Goal: Task Accomplishment & Management: Complete application form

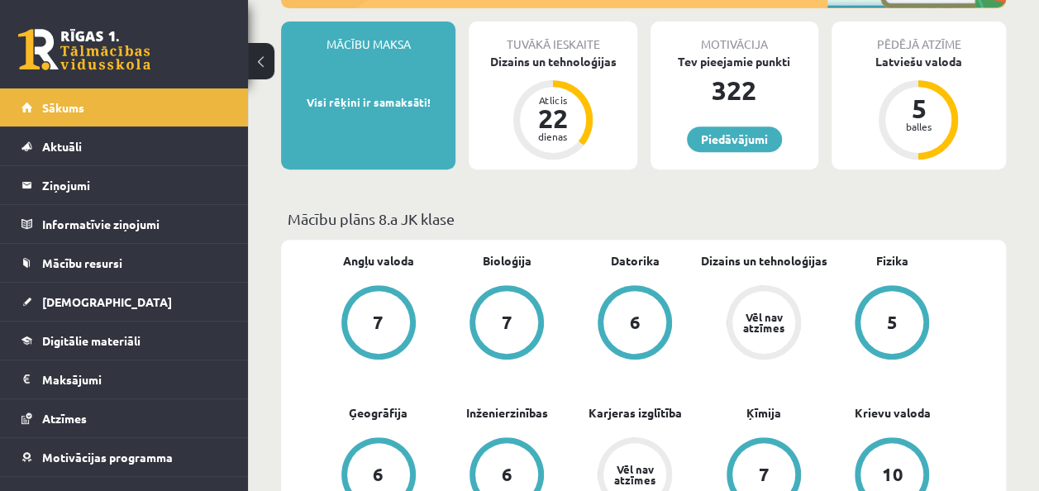
scroll to position [302, 0]
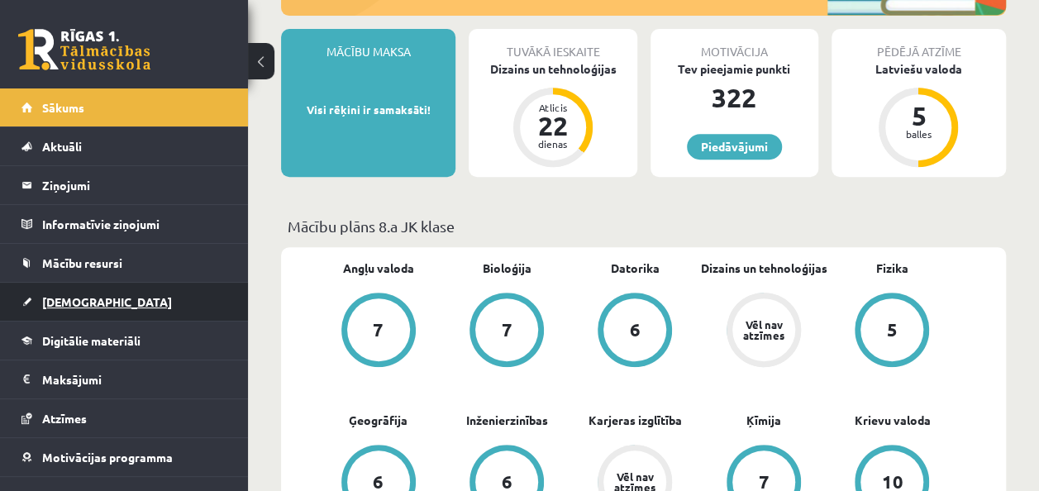
click at [157, 306] on link "[DEMOGRAPHIC_DATA]" at bounding box center [124, 302] width 206 height 38
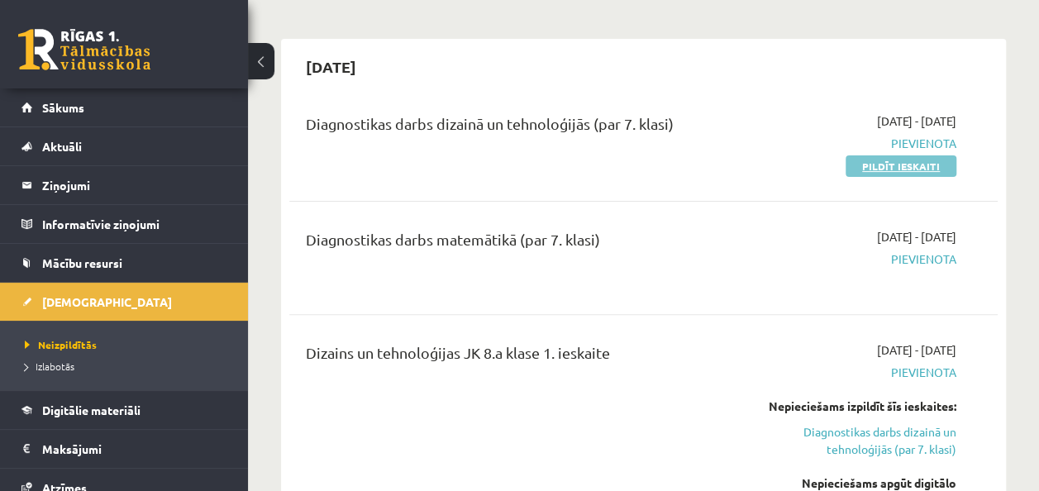
scroll to position [119, 0]
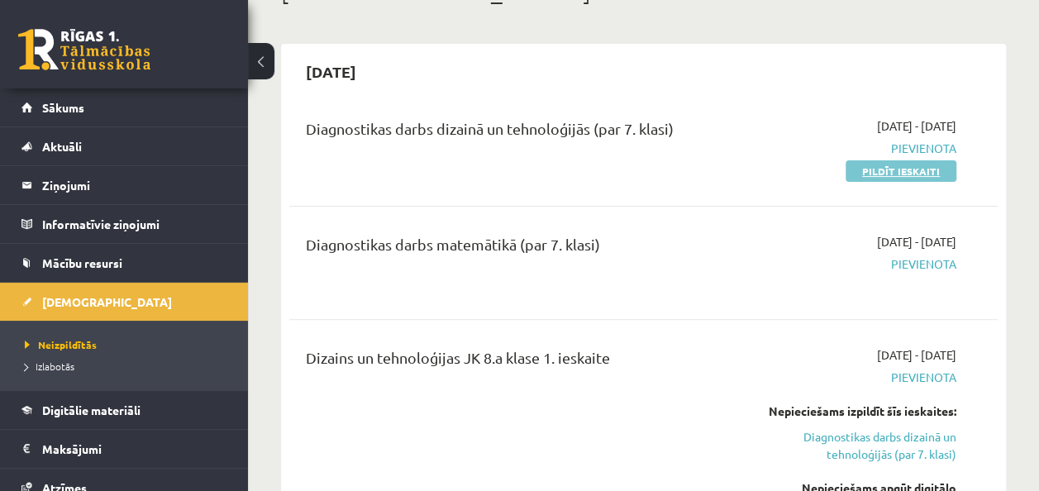
click at [898, 169] on link "Pildīt ieskaiti" at bounding box center [900, 170] width 111 height 21
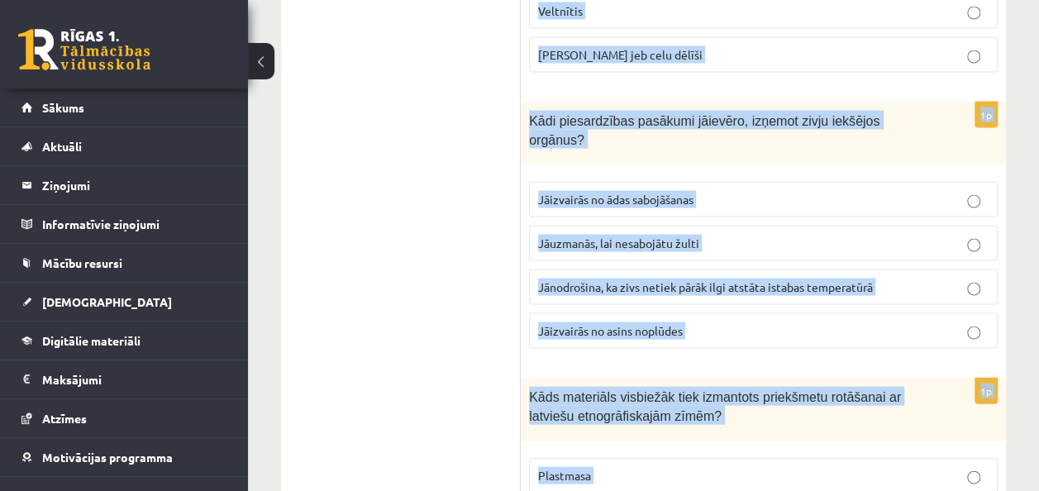
scroll to position [7819, 0]
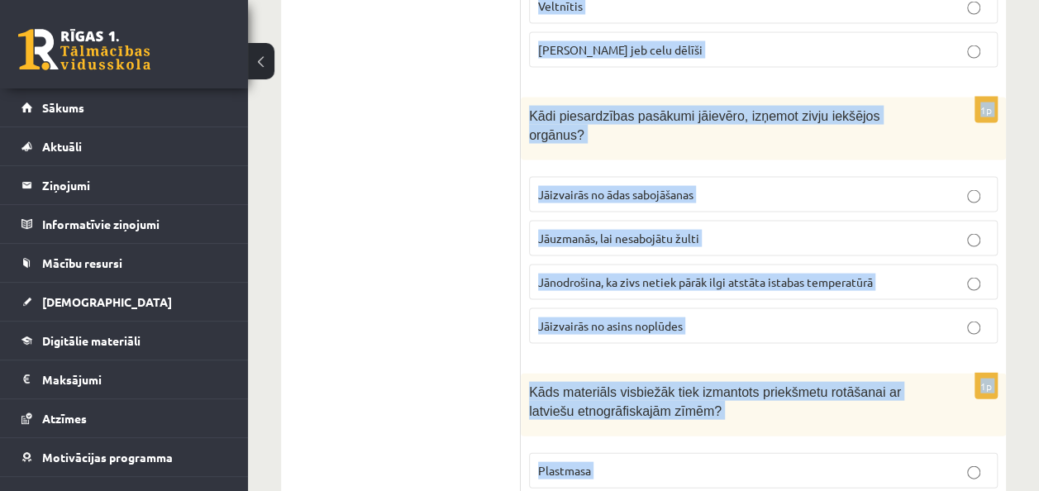
drag, startPoint x: 529, startPoint y: 302, endPoint x: 679, endPoint y: 408, distance: 184.4
copy form "Viens no austo jostu un prievīšu veidiem. Ir garensvītrainās, šķērssvītrainās, …"
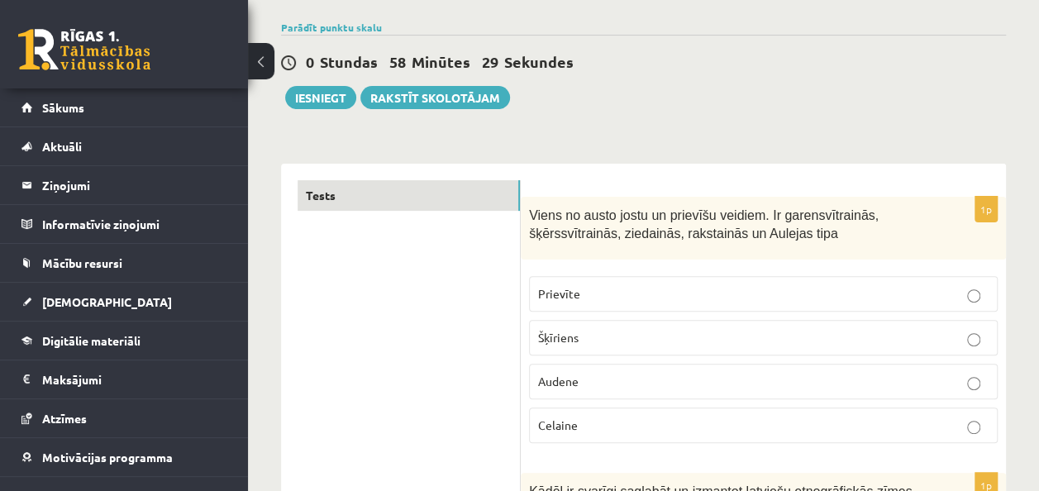
scroll to position [117, 0]
click at [834, 292] on p "Prievīte" at bounding box center [763, 292] width 450 height 17
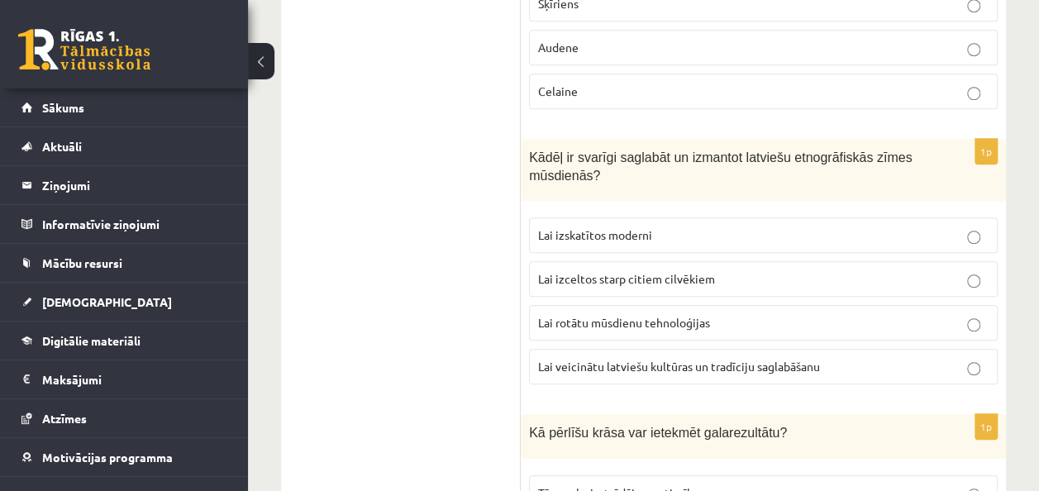
scroll to position [467, 0]
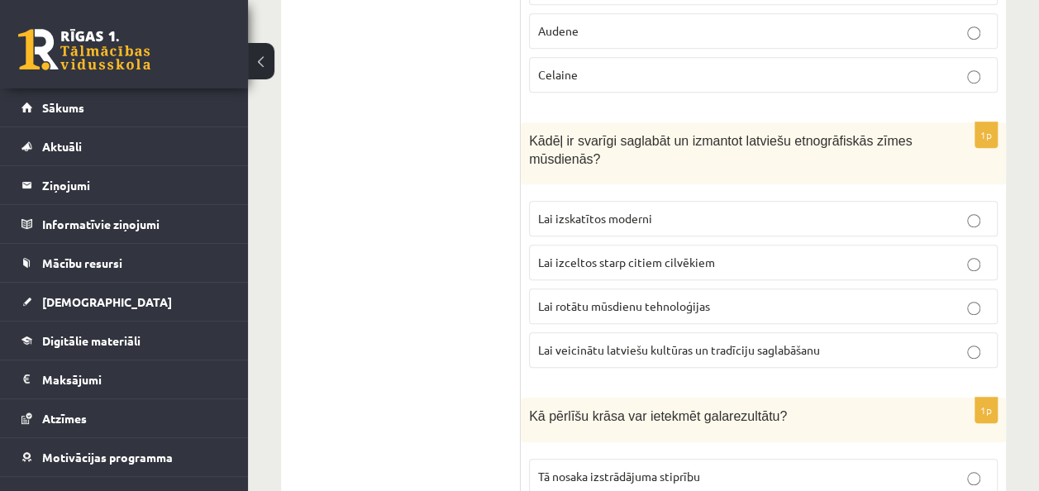
click at [829, 359] on label "Lai veicinātu latviešu kultūras un tradīciju saglabāšanu" at bounding box center [763, 350] width 469 height 36
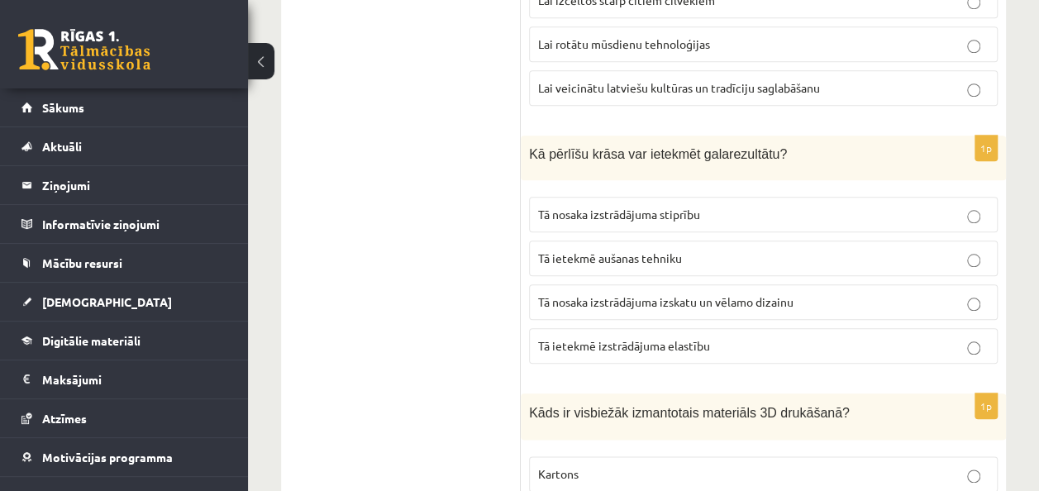
scroll to position [731, 0]
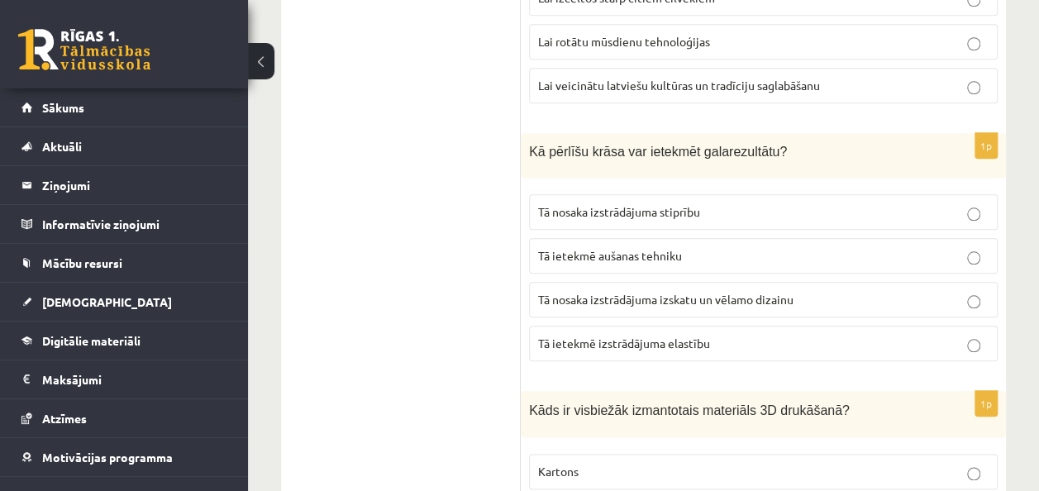
click at [741, 292] on span "Tā nosaka izstrādājuma izskatu un vēlamo dizainu" at bounding box center [665, 299] width 255 height 15
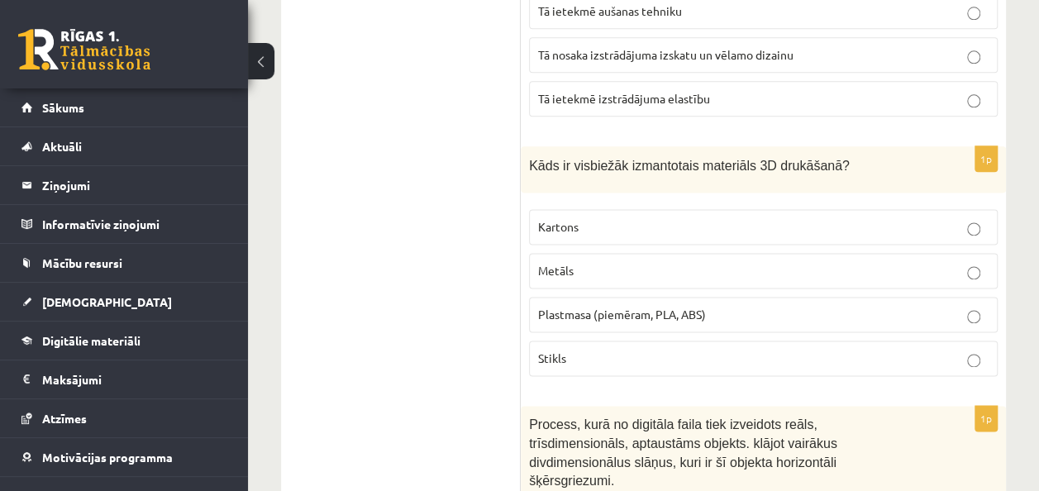
scroll to position [978, 0]
click at [712, 307] on p "Plastmasa (piemēram, PLA, ABS)" at bounding box center [763, 312] width 450 height 17
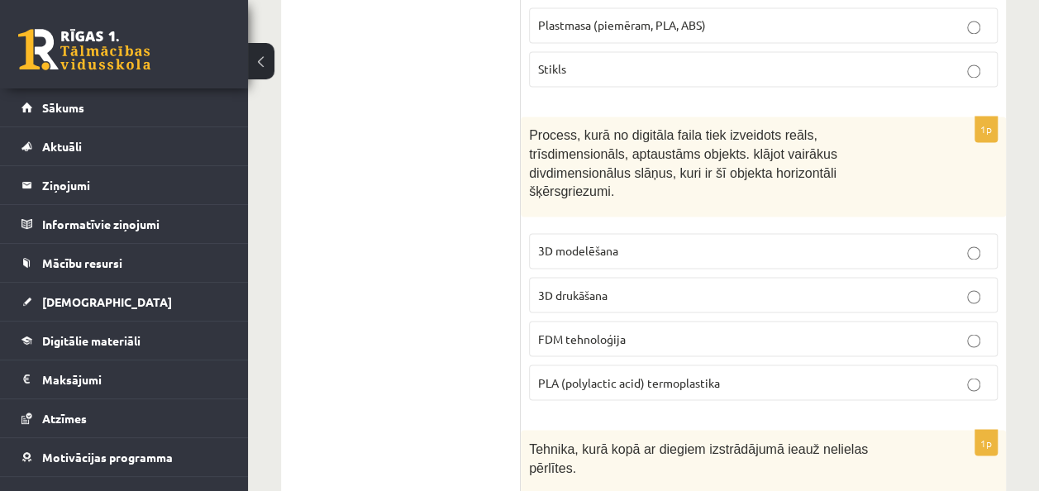
scroll to position [1267, 0]
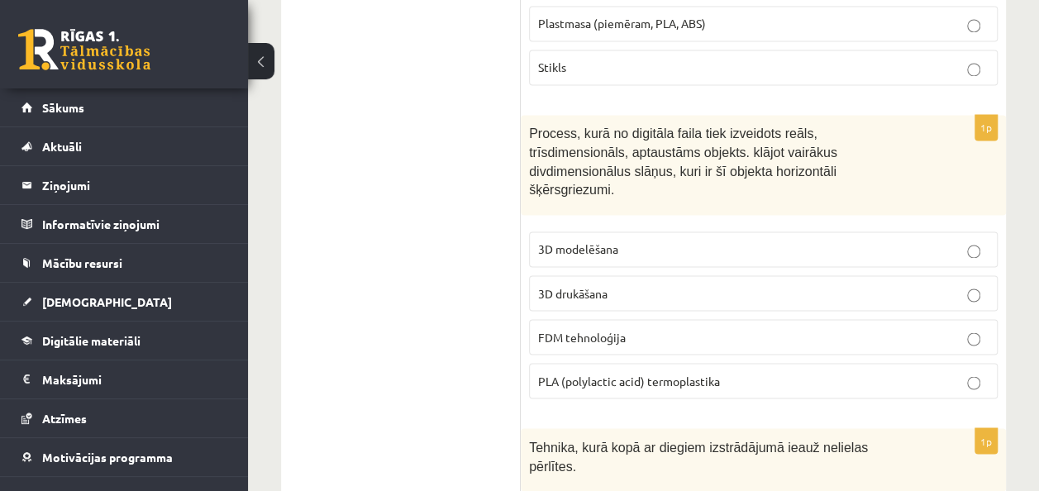
click at [585, 285] on span "3D drukāšana" at bounding box center [572, 292] width 69 height 15
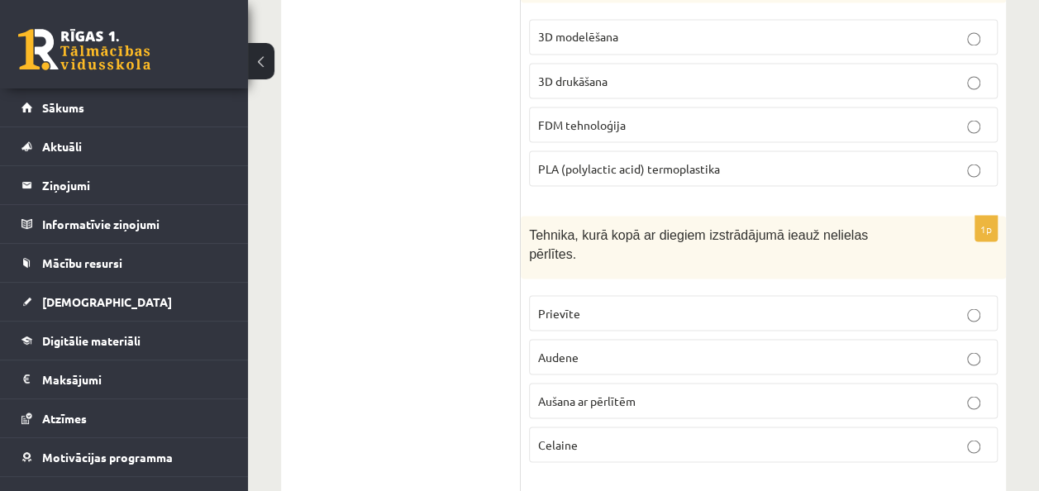
scroll to position [1483, 0]
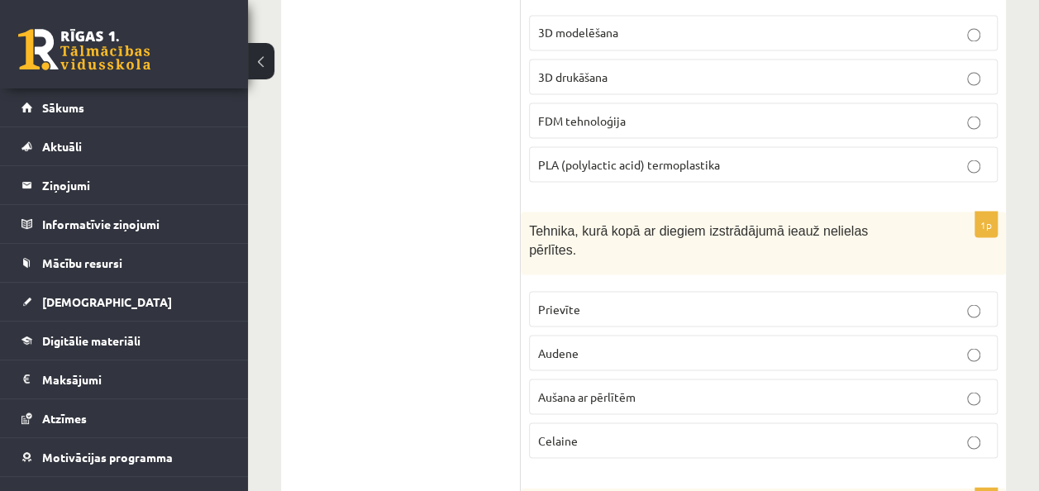
click at [626, 388] on p "Aušana ar pērlītēm" at bounding box center [763, 396] width 450 height 17
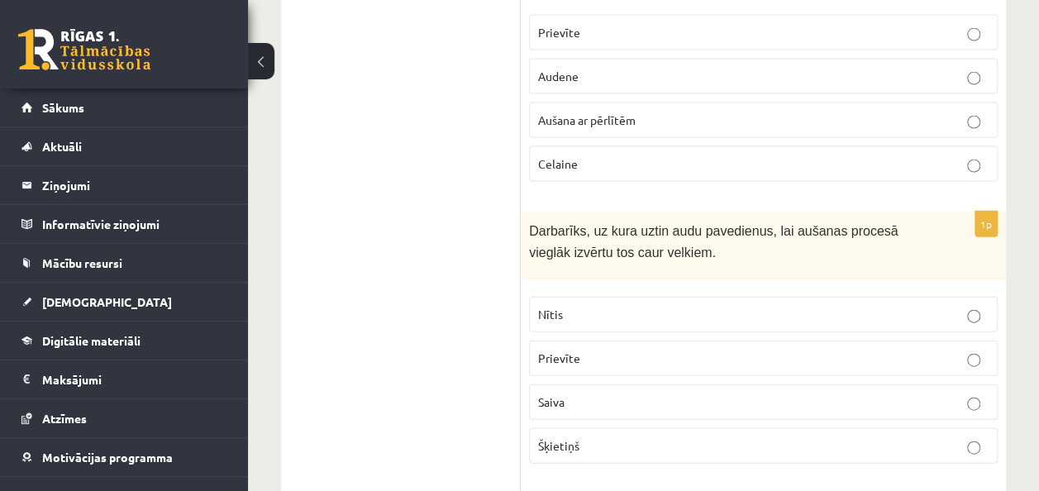
scroll to position [1760, 0]
click at [575, 437] on span "Šķietiņš" at bounding box center [558, 444] width 41 height 15
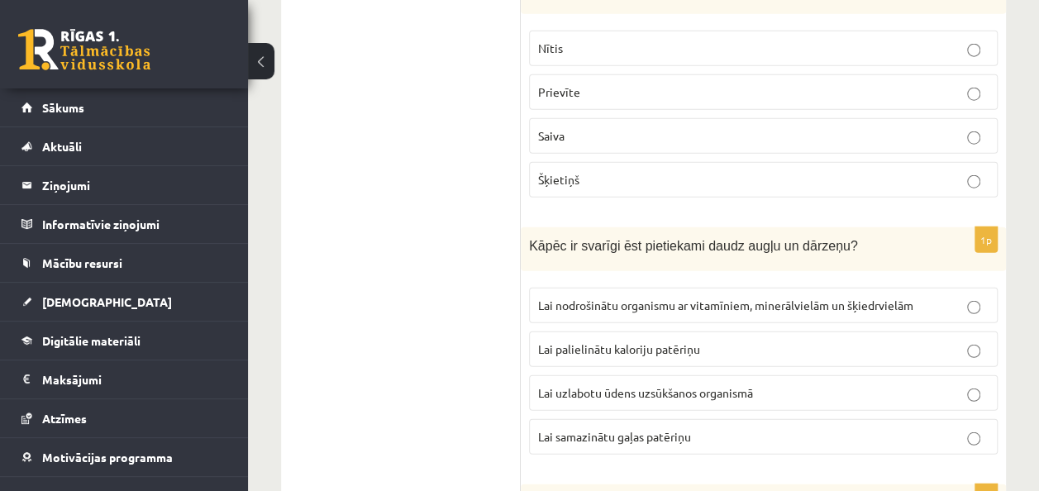
scroll to position [2026, 0]
click at [598, 296] on p "Lai nodrošinātu organismu ar vitamīniem, minerālvielām un šķiedrvielām" at bounding box center [763, 304] width 450 height 17
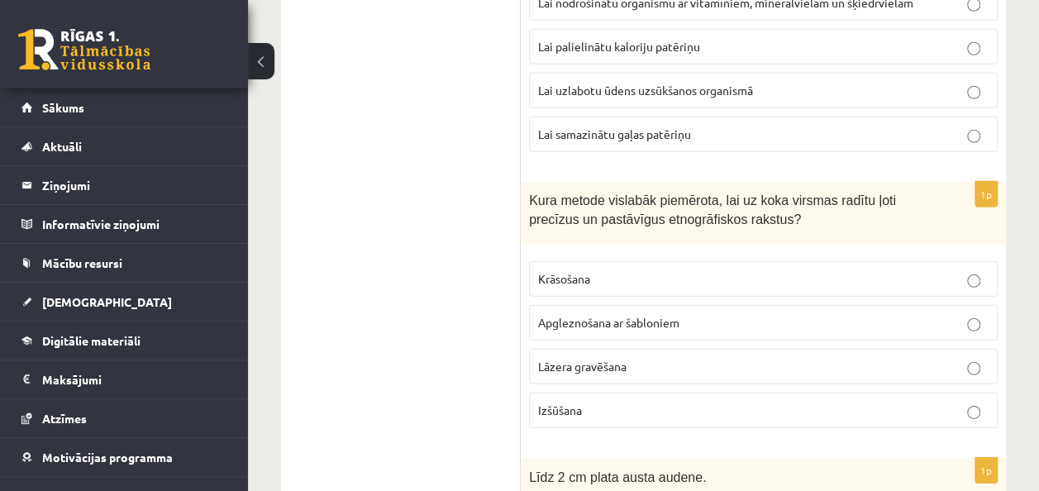
scroll to position [2329, 0]
click at [606, 348] on label "Lāzera gravēšana" at bounding box center [763, 366] width 469 height 36
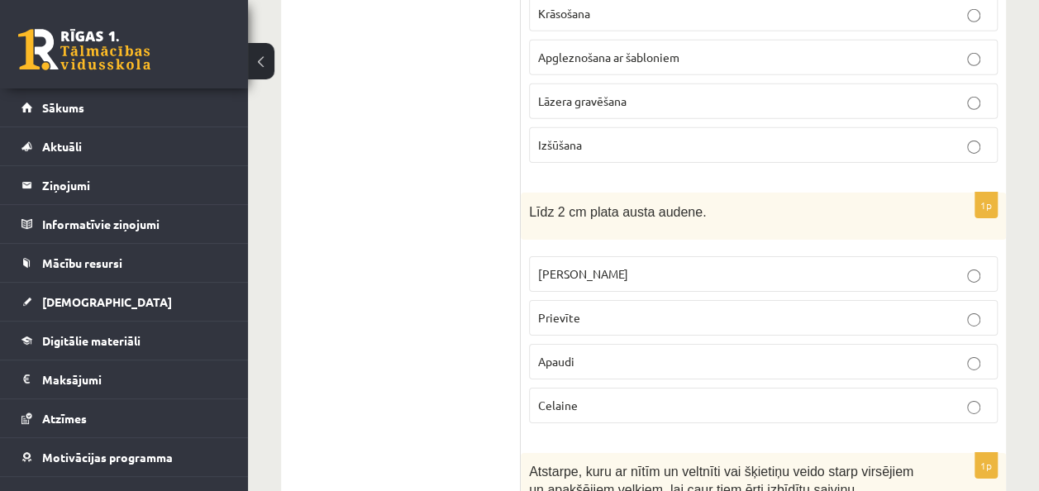
scroll to position [2594, 0]
click at [572, 299] on label "Prievīte" at bounding box center [763, 317] width 469 height 36
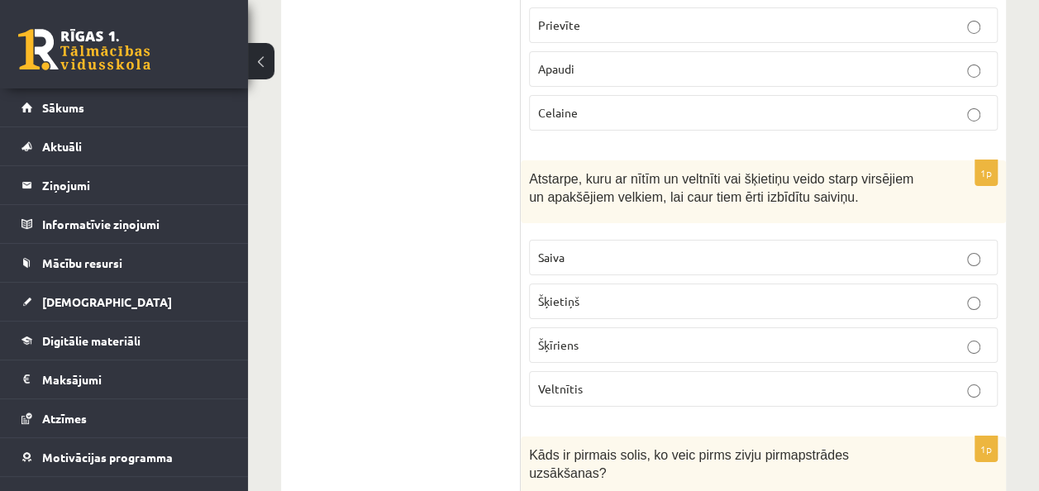
scroll to position [2887, 0]
click at [598, 336] on p "Šķīriens" at bounding box center [763, 344] width 450 height 17
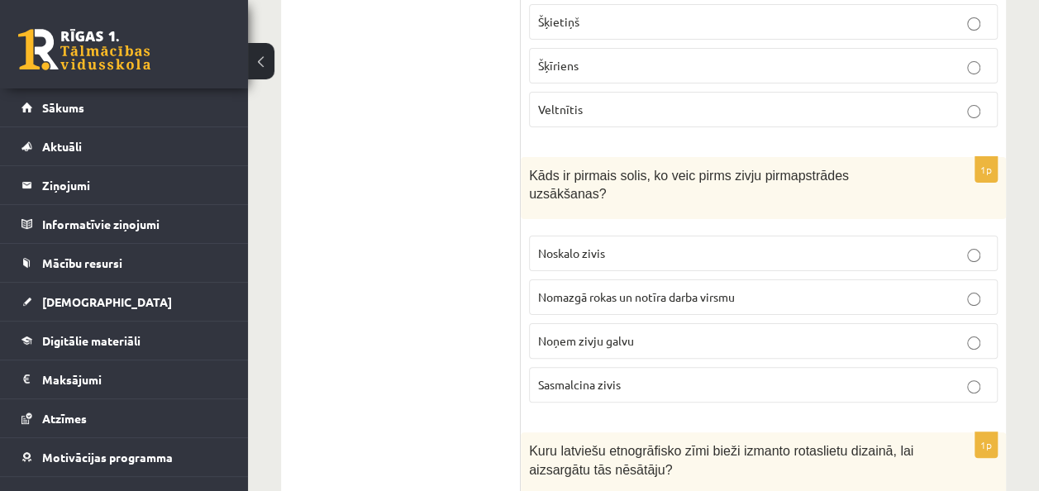
scroll to position [3166, 0]
click at [603, 288] on span "Nomazgā rokas un notīra darba virsmu" at bounding box center [636, 295] width 197 height 15
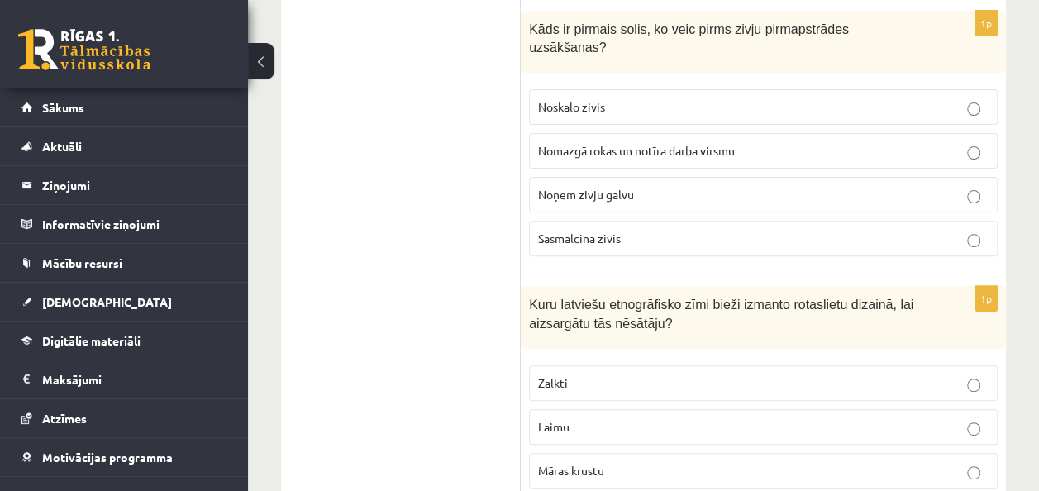
click at [638, 453] on label "Māras krustu" at bounding box center [763, 471] width 469 height 36
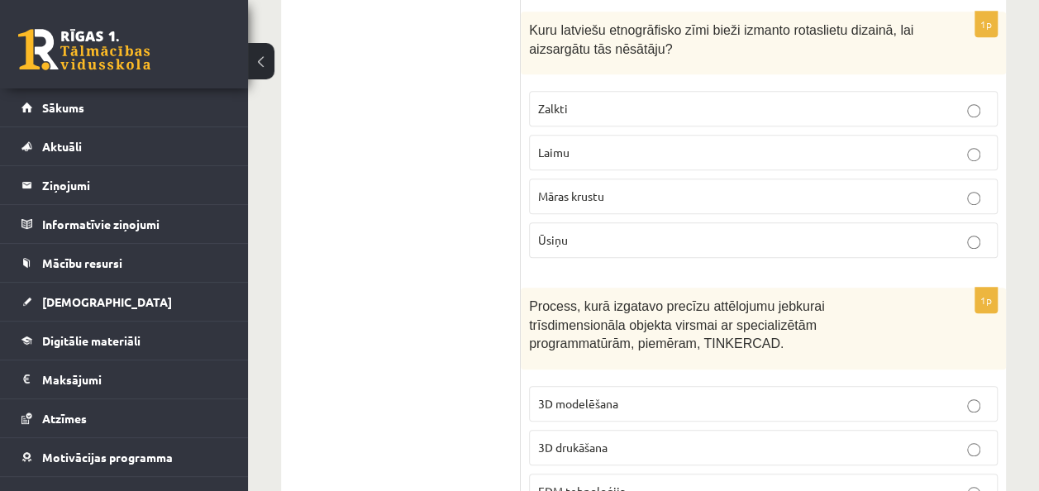
scroll to position [3587, 0]
click at [600, 384] on label "3D modelēšana" at bounding box center [763, 402] width 469 height 36
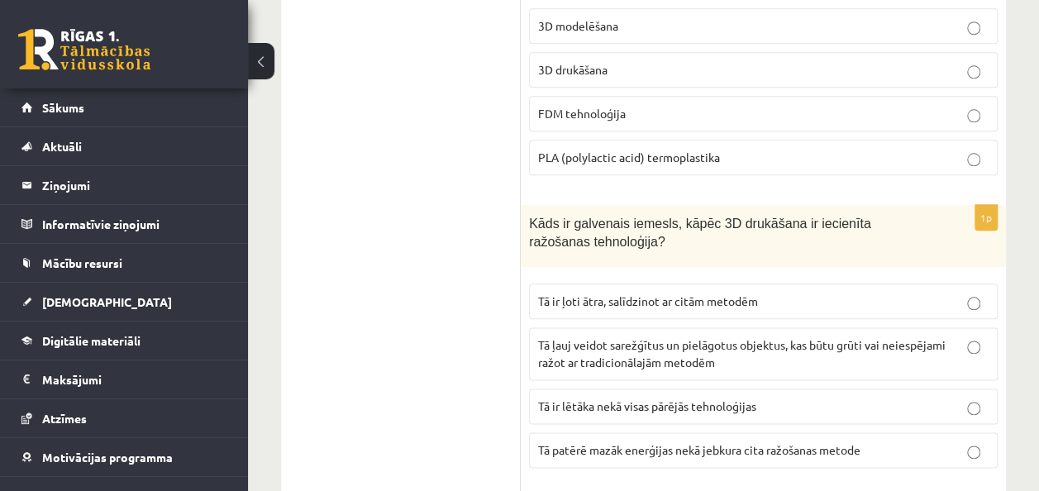
scroll to position [3964, 0]
click at [815, 336] on p "Tā ļauj veidot sarežģītus un pielāgotus objektus, kas būtu grūti vai neiespējam…" at bounding box center [763, 353] width 450 height 35
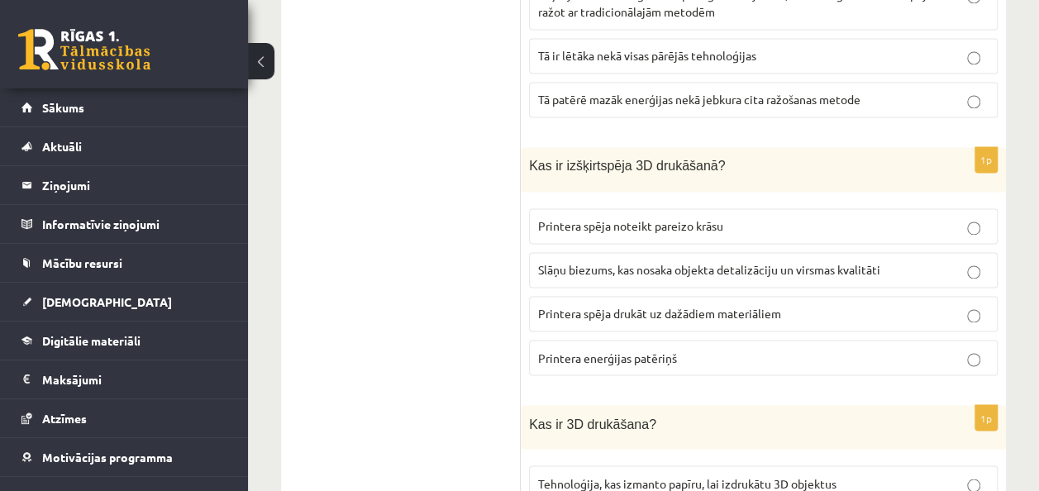
scroll to position [4315, 0]
click at [669, 251] on label "Slāņu biezums, kas nosaka objekta detalizāciju un virsmas kvalitāti" at bounding box center [763, 269] width 469 height 36
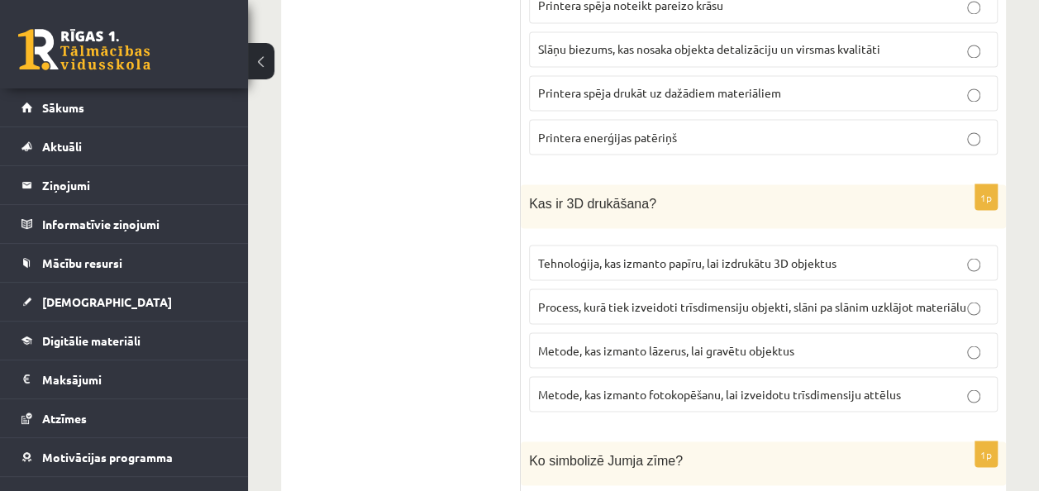
scroll to position [4539, 0]
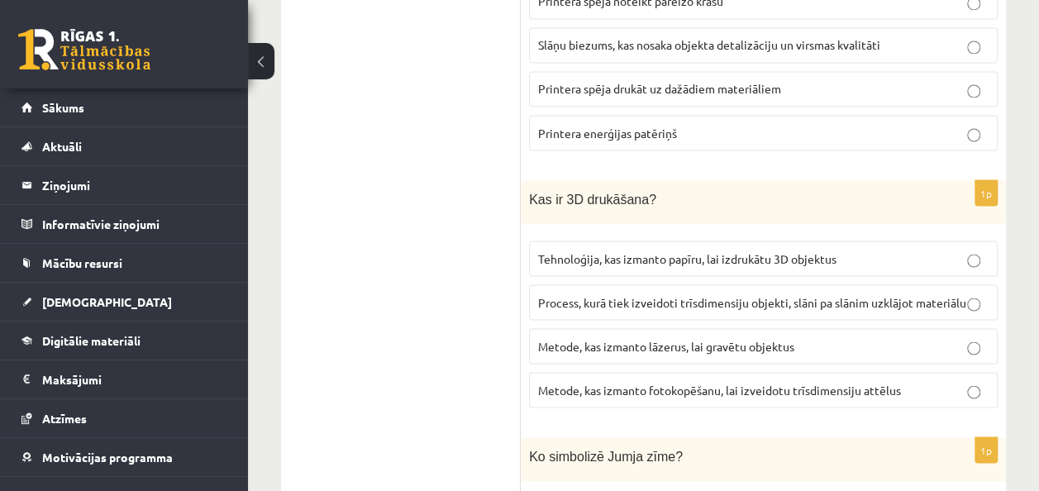
click at [637, 294] on span "Process, kurā tiek izveidoti trīsdimensiju objekti, slāni pa slānim uzklājot ma…" at bounding box center [752, 301] width 428 height 15
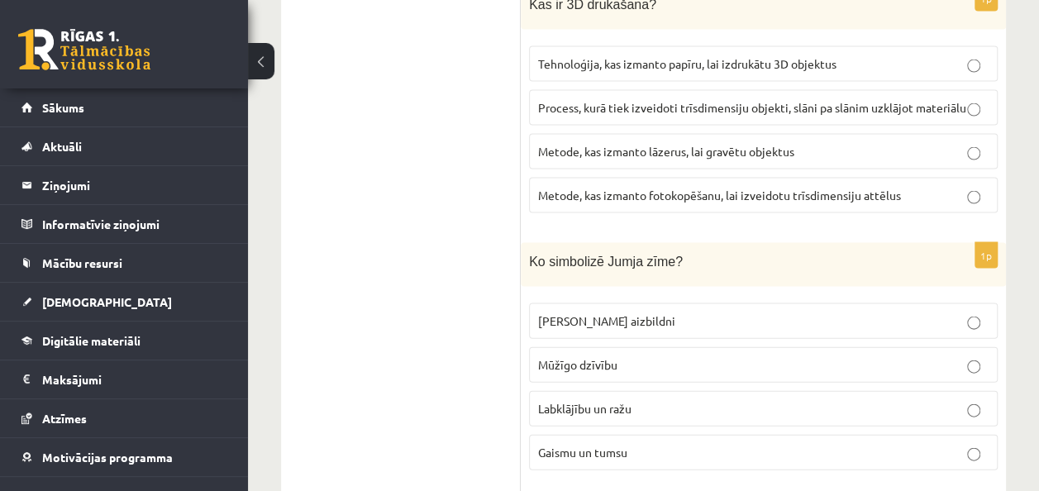
scroll to position [4734, 0]
click at [588, 400] on span "Labklājību un ražu" at bounding box center [584, 407] width 93 height 15
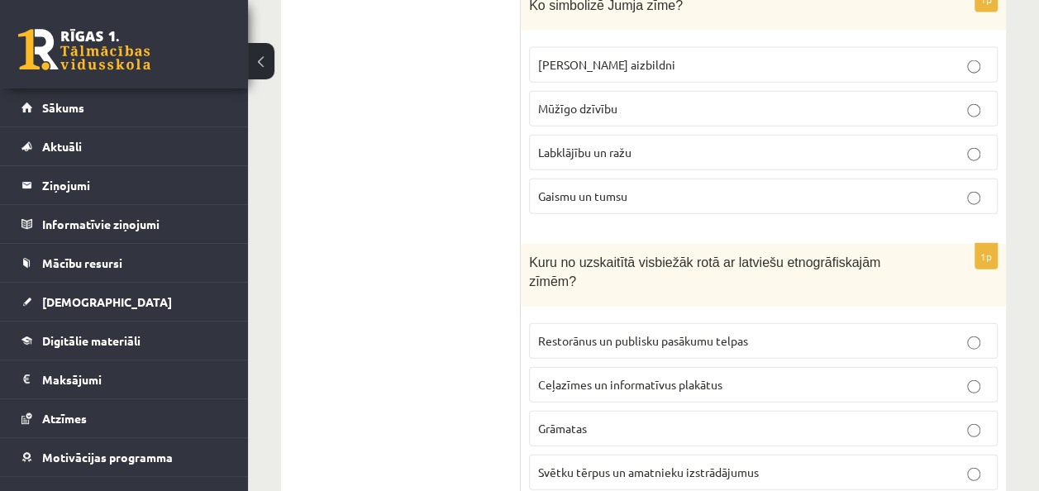
scroll to position [4990, 0]
click at [676, 454] on label "Svētku tērpus un amatnieku izstrādājumus" at bounding box center [763, 472] width 469 height 36
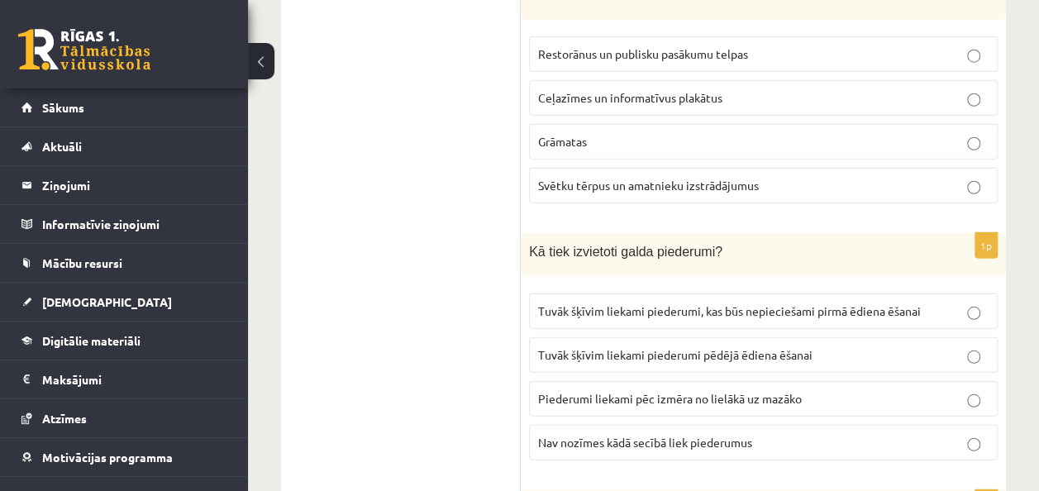
scroll to position [5277, 0]
click at [711, 336] on label "Tuvāk šķīvim liekami piederumi pēdējā ēdiena ēšanai" at bounding box center [763, 354] width 469 height 36
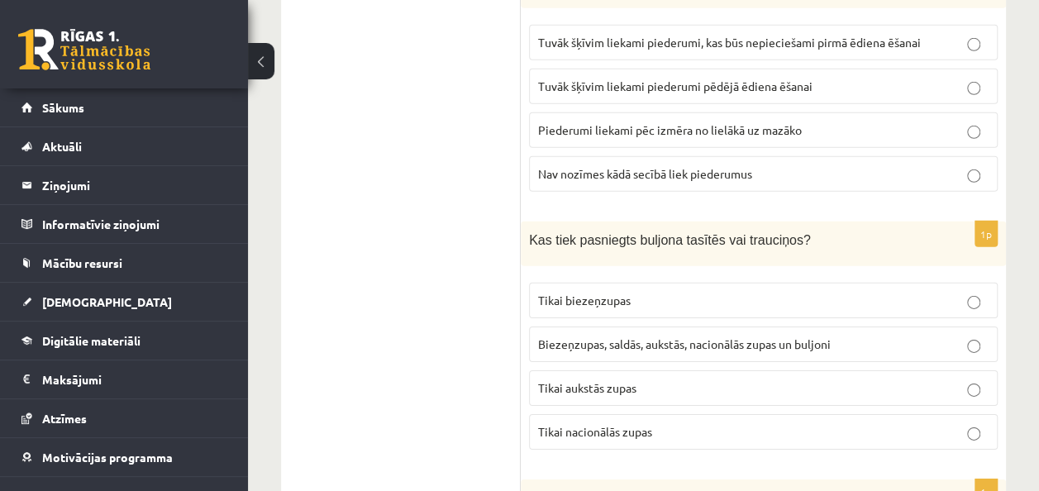
scroll to position [5546, 0]
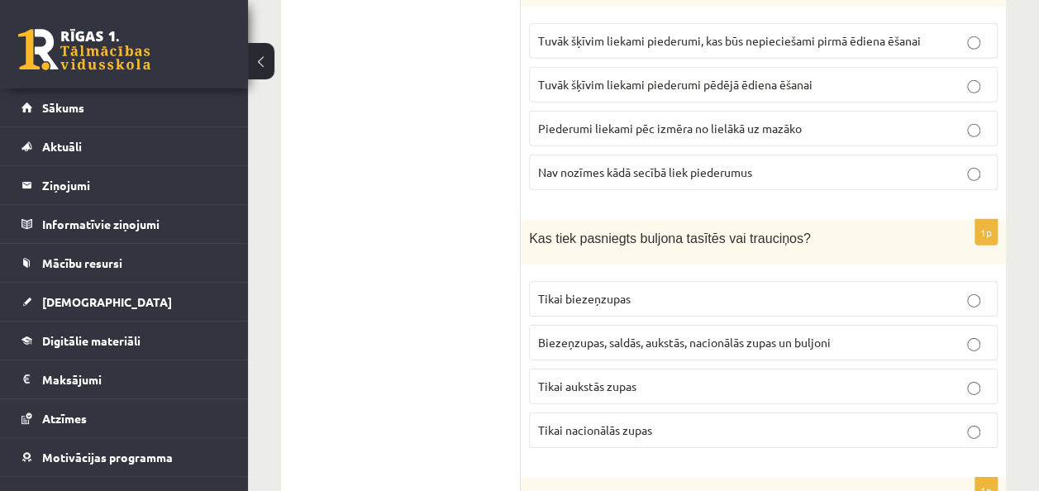
click at [681, 273] on fieldset "Tikai biezeņzupas Biezeņzupas, saldās, aukstās, nacionālās zupas un buljoni Tik…" at bounding box center [763, 363] width 469 height 180
click at [681, 335] on span "Biezeņzupas, saldās, aukstās, nacionālās zupas un buljoni" at bounding box center [684, 342] width 293 height 15
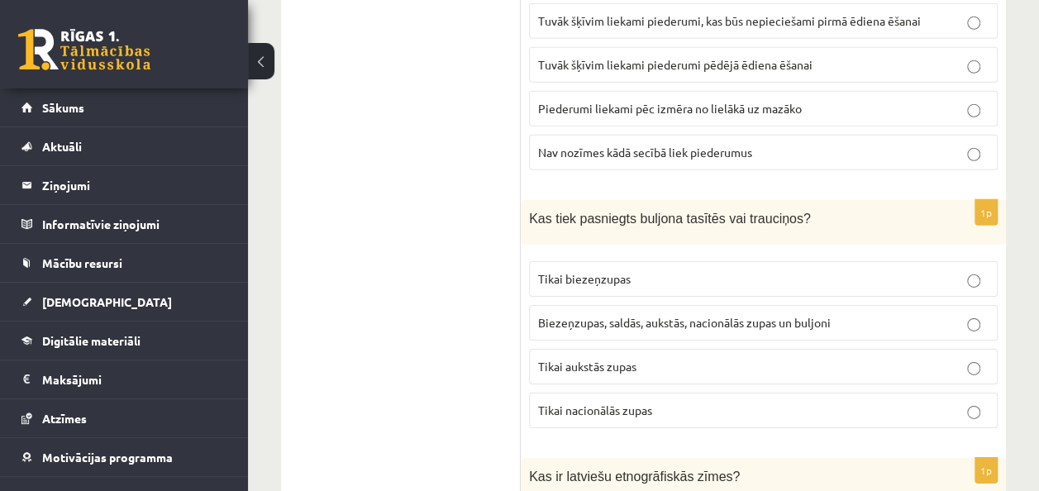
scroll to position [5565, 0]
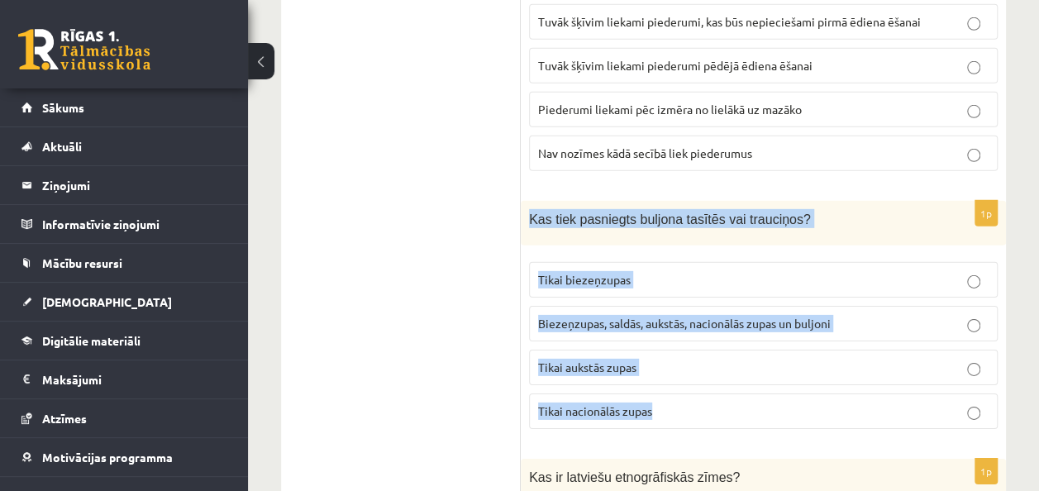
drag, startPoint x: 524, startPoint y: 86, endPoint x: 716, endPoint y: 259, distance: 259.2
click at [716, 259] on div "1p Kas tiek pasniegts buljona tasītēs vai trauciņos? Tikai biezeņzupas Biezeņzu…" at bounding box center [763, 321] width 485 height 240
copy div "Kas tiek pasniegts buljona tasītēs vai trauciņos? Tikai biezeņzupas Biezeņzupas…"
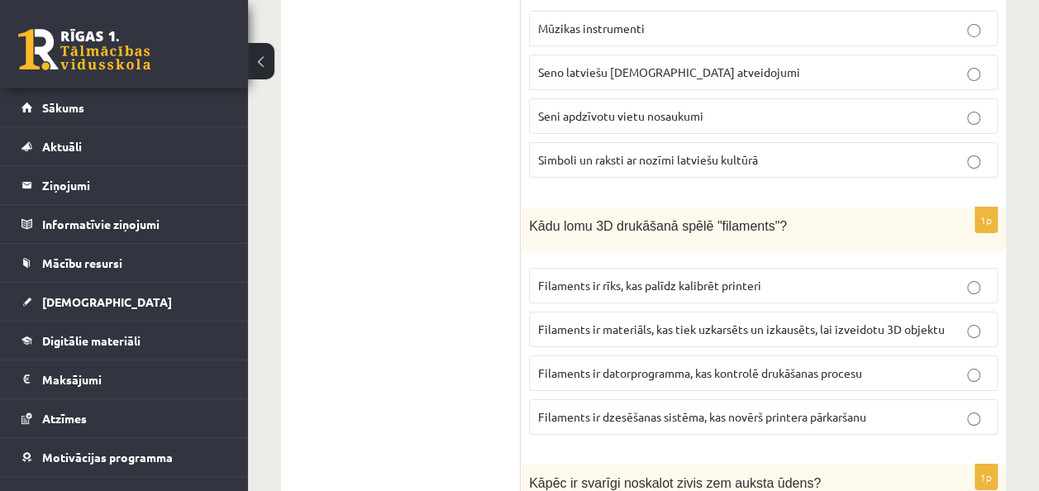
scroll to position [6077, 0]
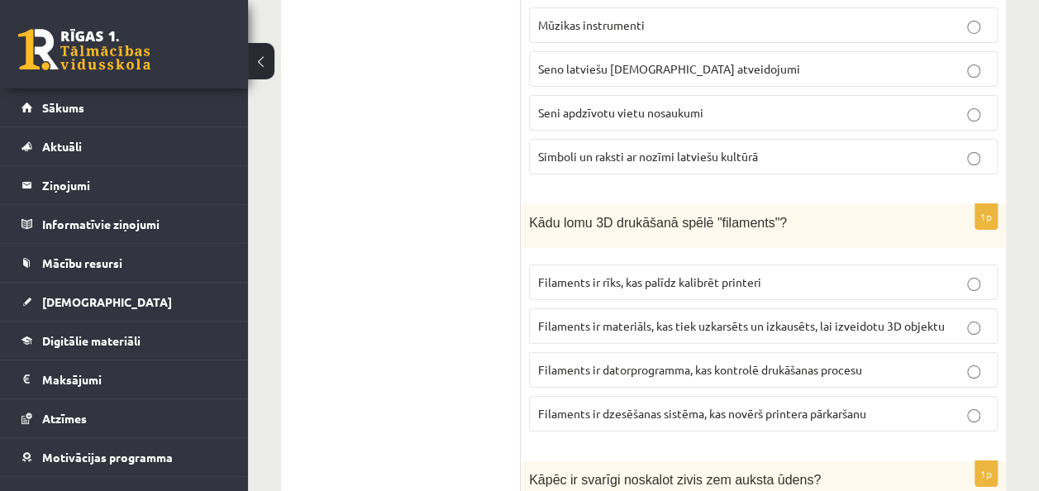
click at [961, 308] on label "Filaments ir materiāls, kas tiek uzkarsēts un izkausēts, lai izveidotu 3D objek…" at bounding box center [763, 326] width 469 height 36
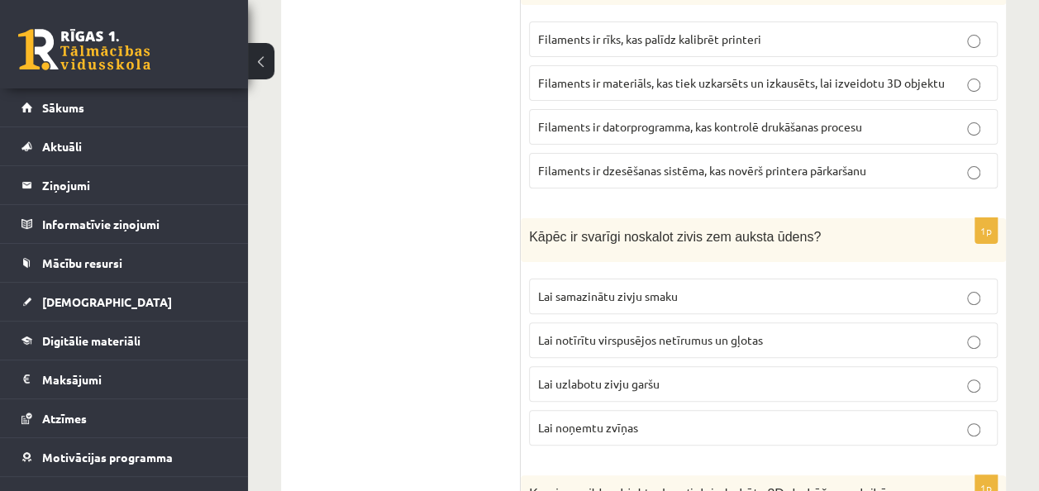
scroll to position [6327, 0]
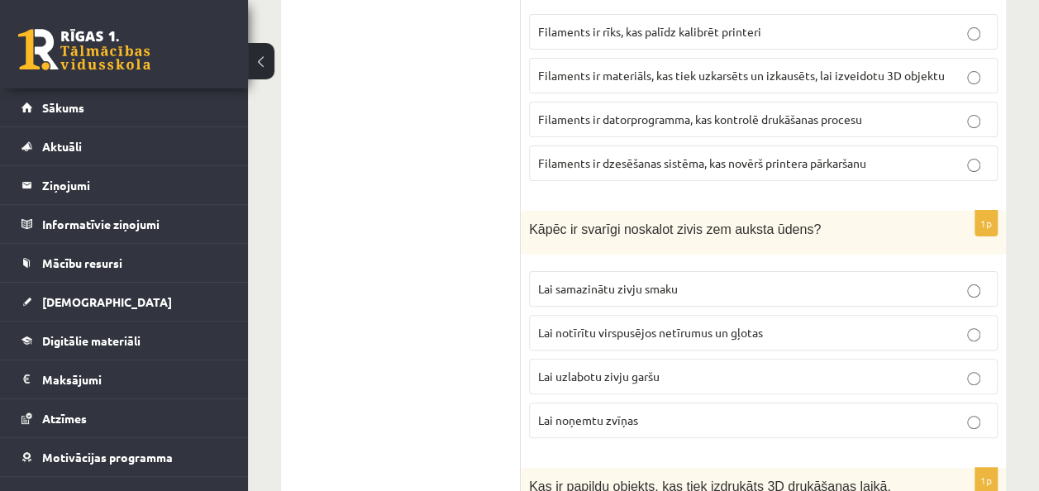
click at [764, 324] on p "Lai notīrītu virspusējos netīrumus un gļotas" at bounding box center [763, 332] width 450 height 17
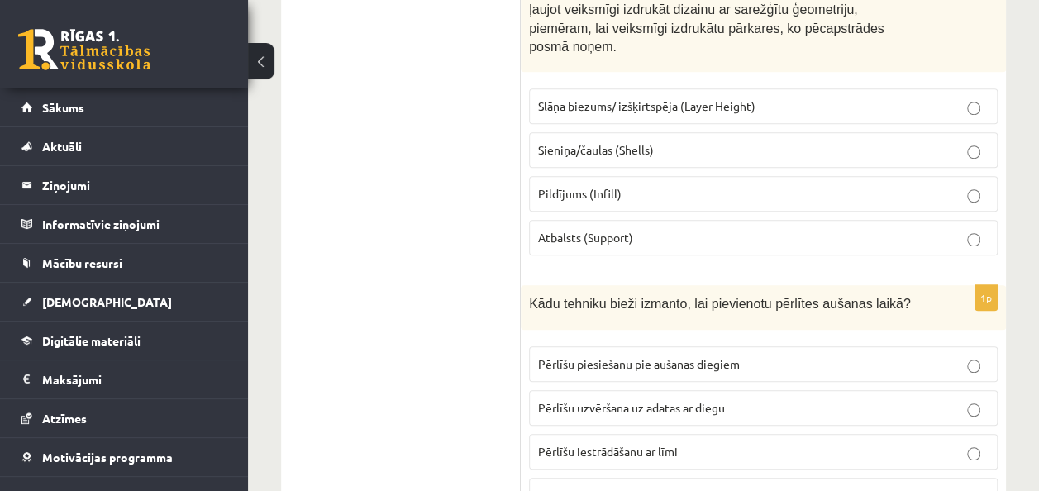
scroll to position [6824, 0]
click at [626, 399] on span "Pērlīšu uzvēršana uz adatas ar diegu" at bounding box center [631, 406] width 187 height 15
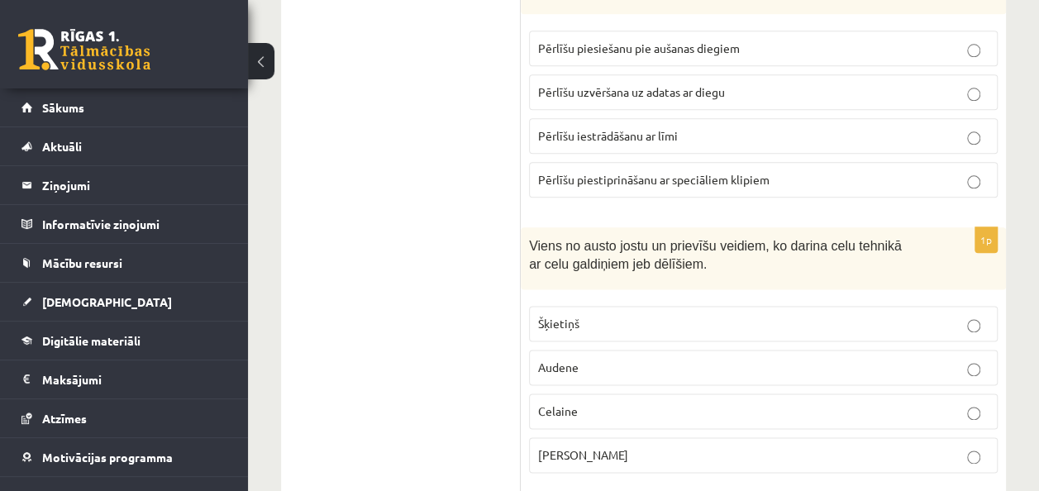
scroll to position [7142, 0]
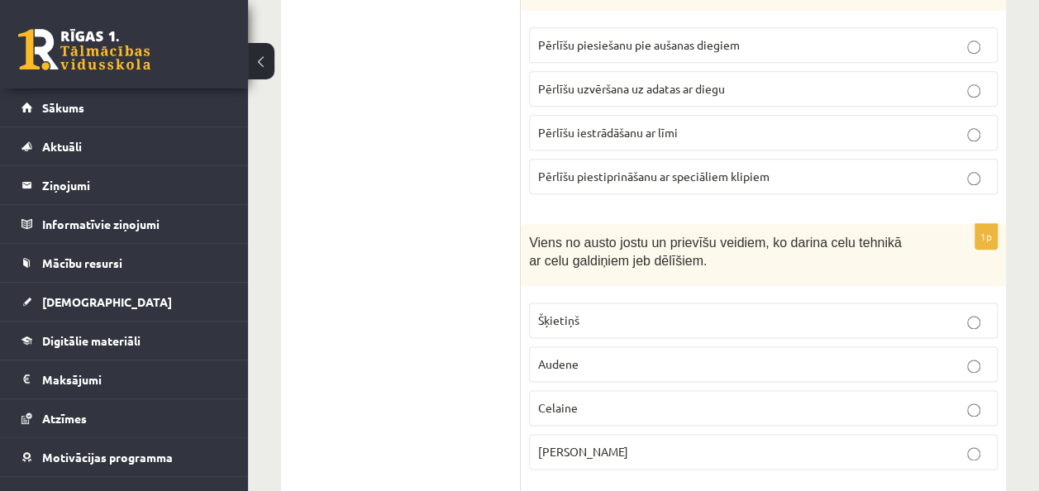
click at [587, 399] on p "Celaine" at bounding box center [763, 407] width 450 height 17
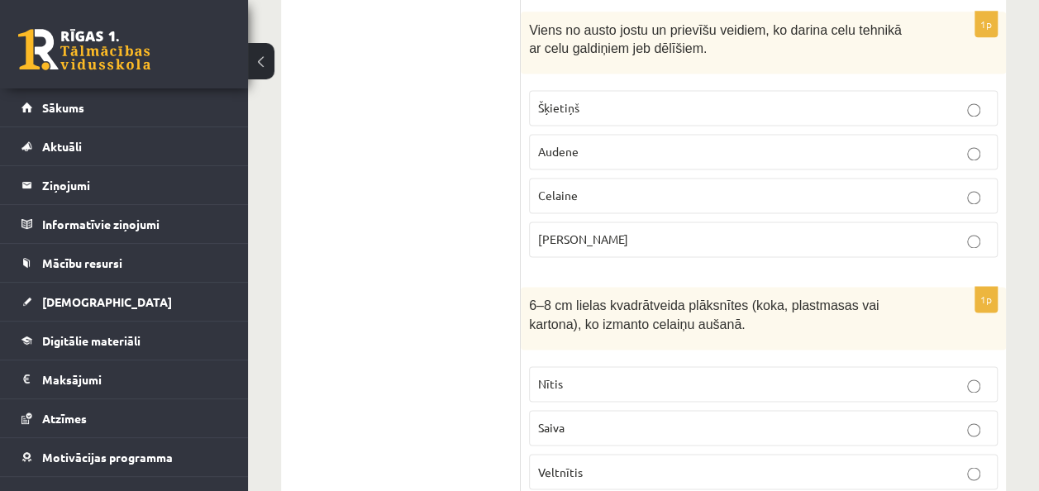
scroll to position [7355, 0]
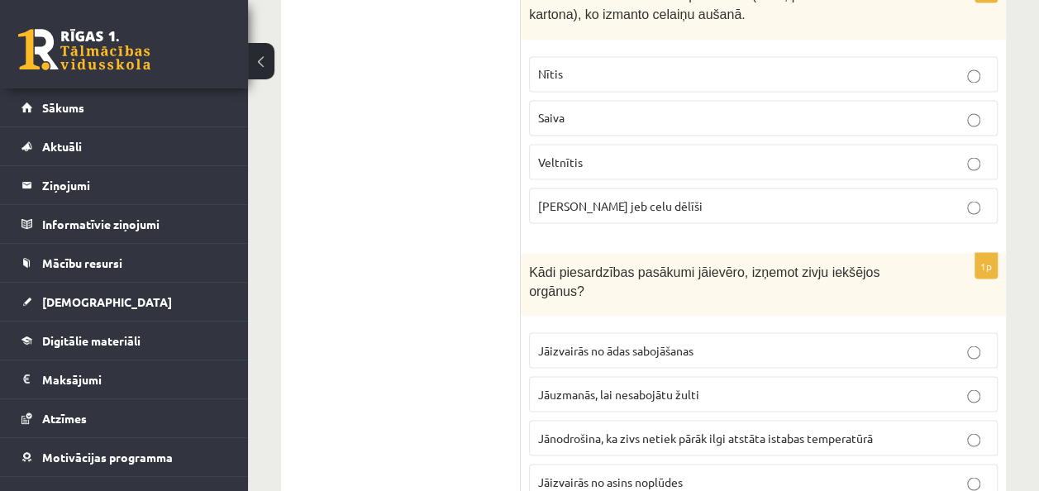
scroll to position [7666, 0]
click at [607, 374] on label "Jāuzmanās, lai nesabojātu žulti" at bounding box center [763, 392] width 469 height 36
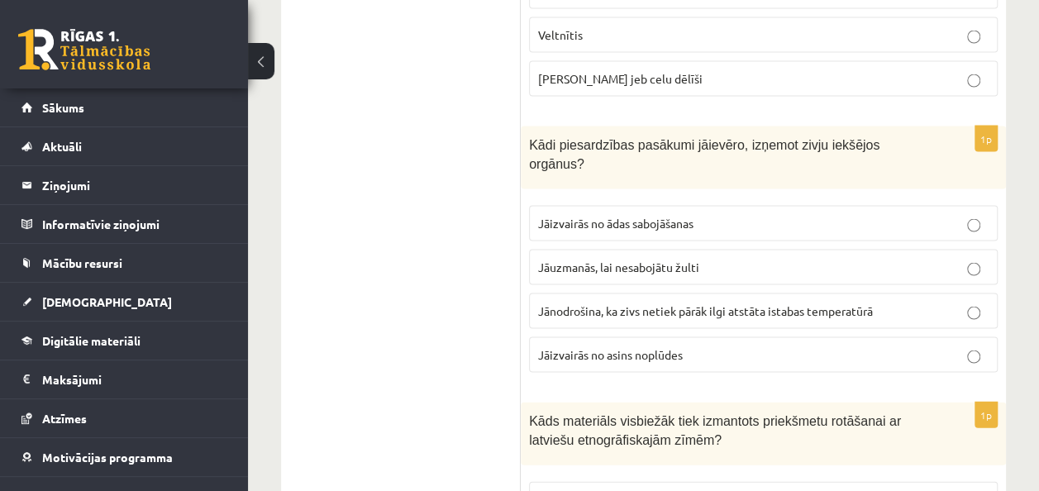
scroll to position [7819, 0]
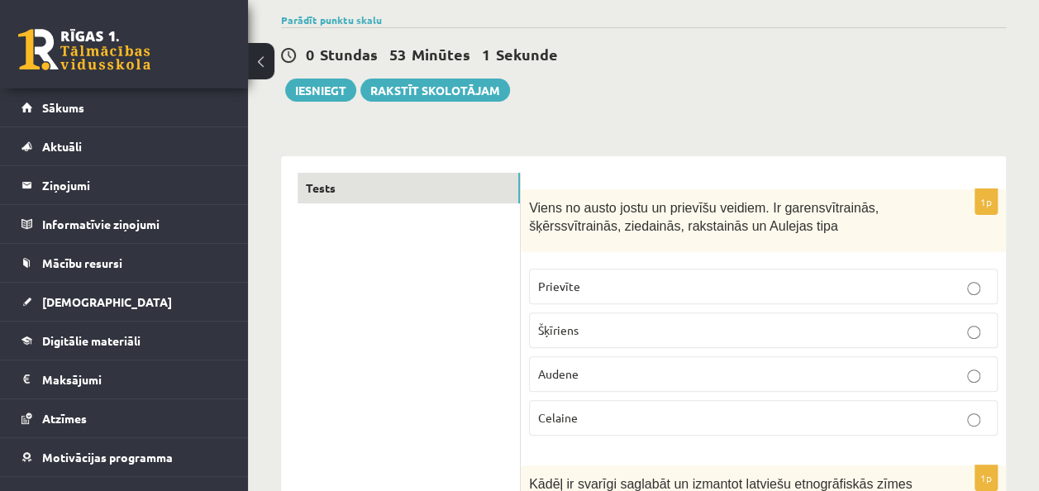
scroll to position [0, 0]
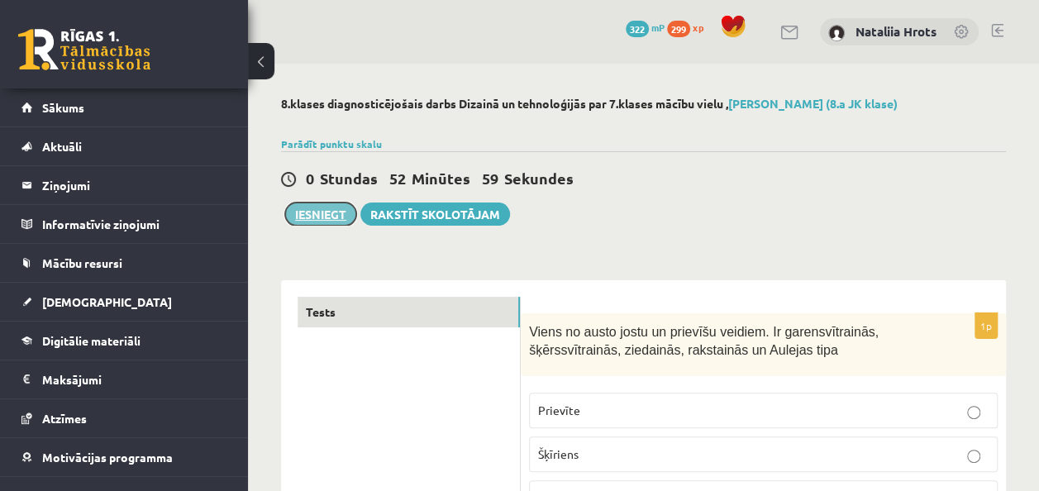
click at [331, 213] on button "Iesniegt" at bounding box center [320, 213] width 71 height 23
click at [320, 212] on button "Iesniegt" at bounding box center [320, 213] width 71 height 23
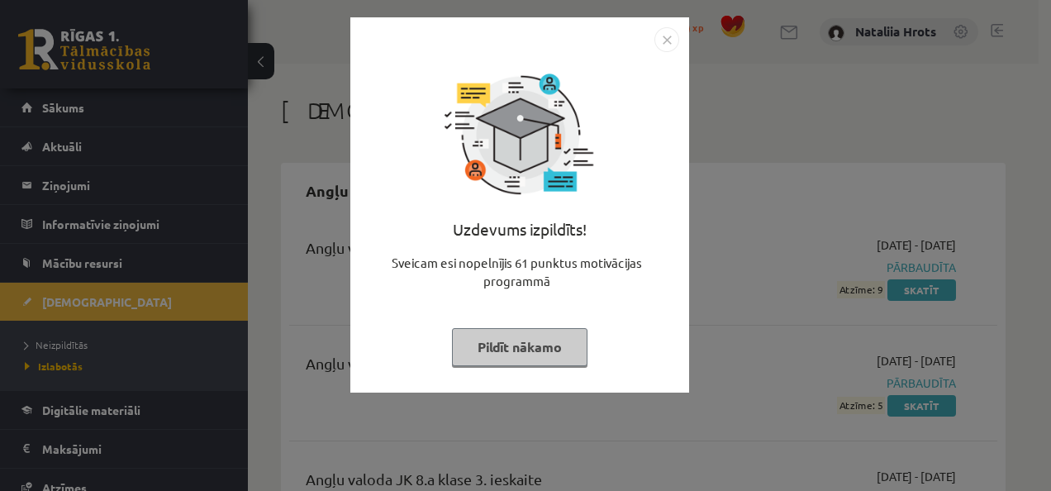
click at [669, 46] on img "Close" at bounding box center [667, 39] width 25 height 25
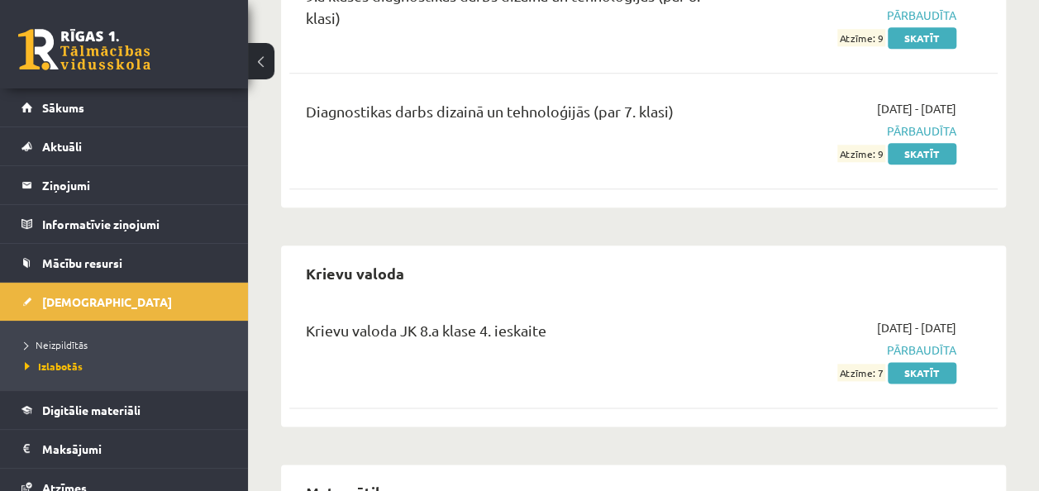
scroll to position [1003, 0]
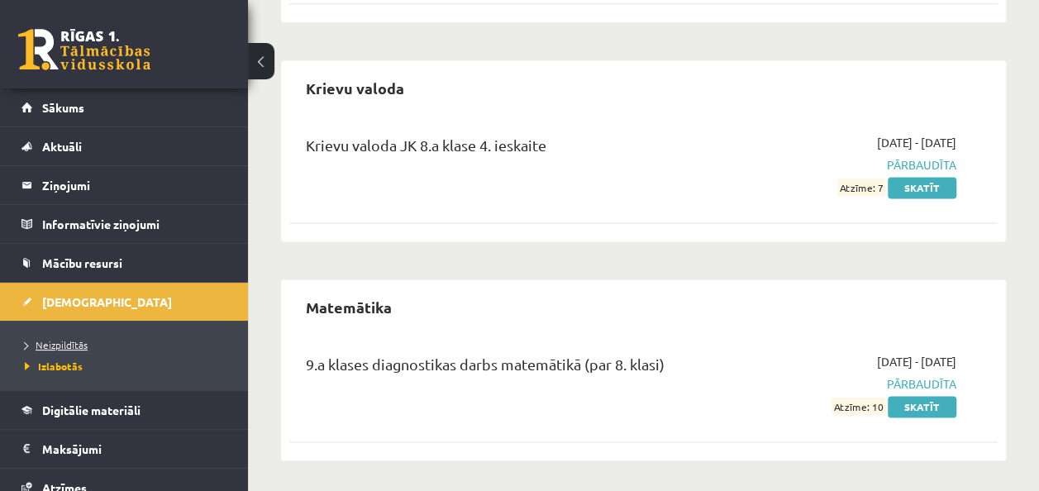
click at [109, 342] on link "Neizpildītās" at bounding box center [128, 344] width 207 height 15
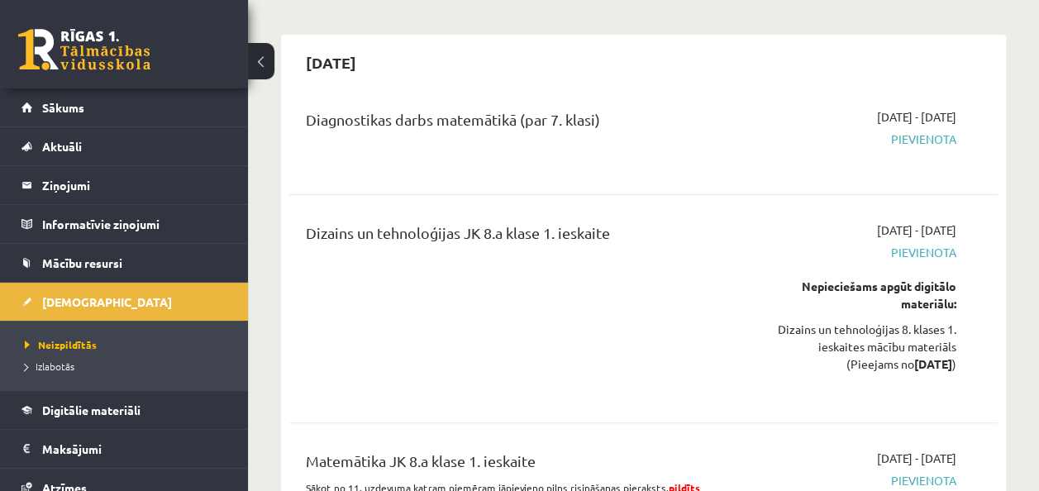
scroll to position [127, 0]
click at [913, 143] on span "Pievienota" at bounding box center [856, 139] width 200 height 17
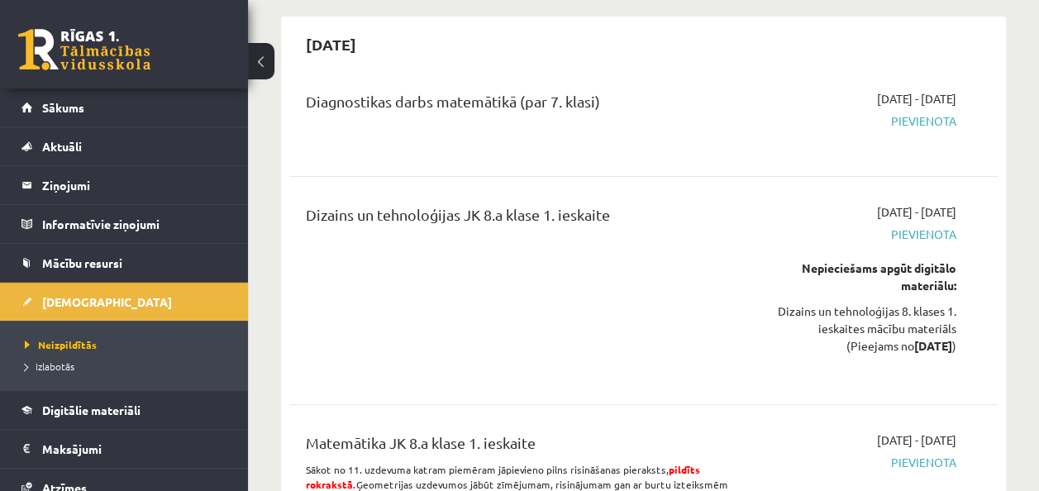
scroll to position [145, 0]
click at [931, 269] on div "Nepieciešams apgūt digitālo materiālu:" at bounding box center [856, 277] width 200 height 35
